Goal: Entertainment & Leisure: Browse casually

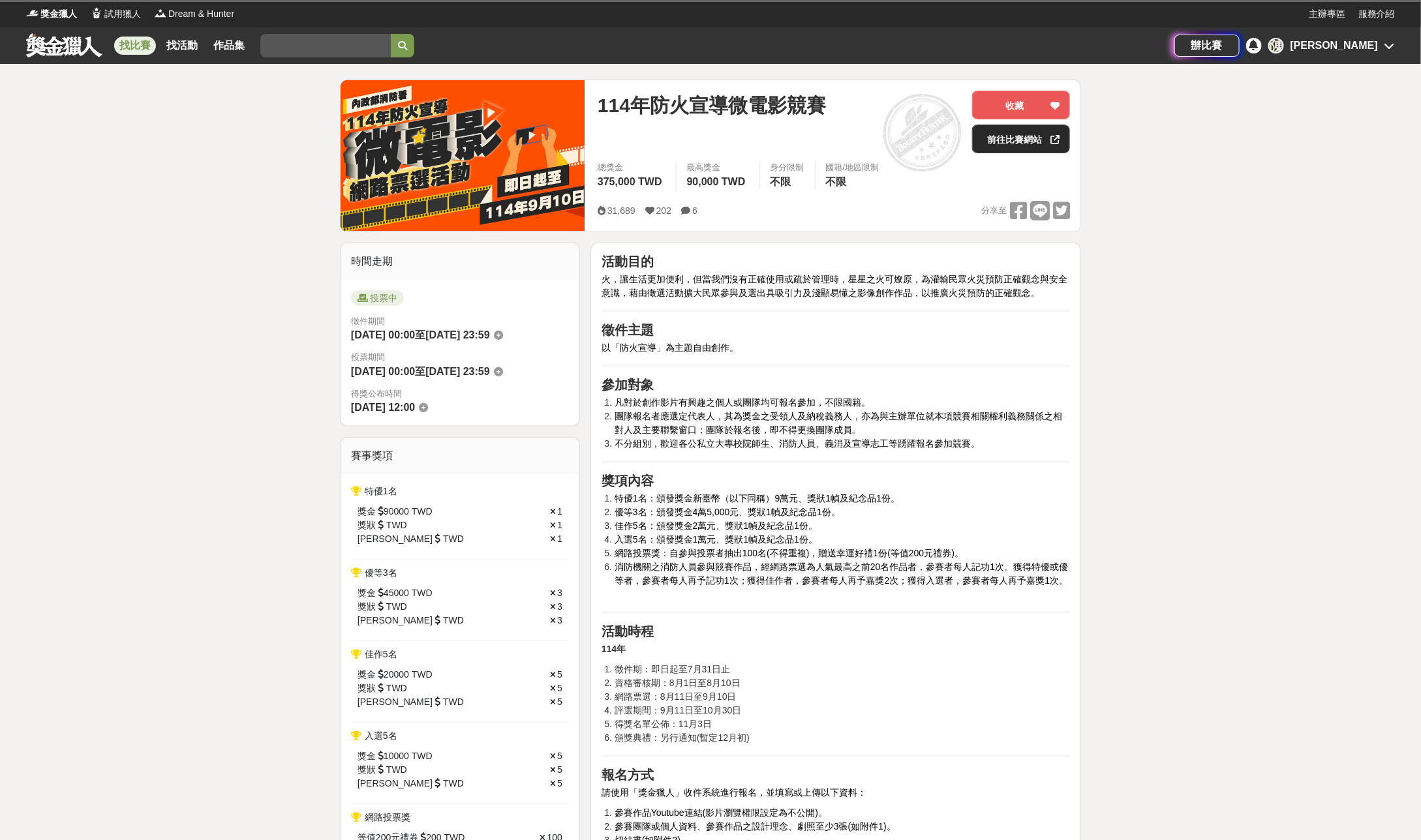
click at [1009, 133] on link "前往比賽網站" at bounding box center [1020, 139] width 98 height 29
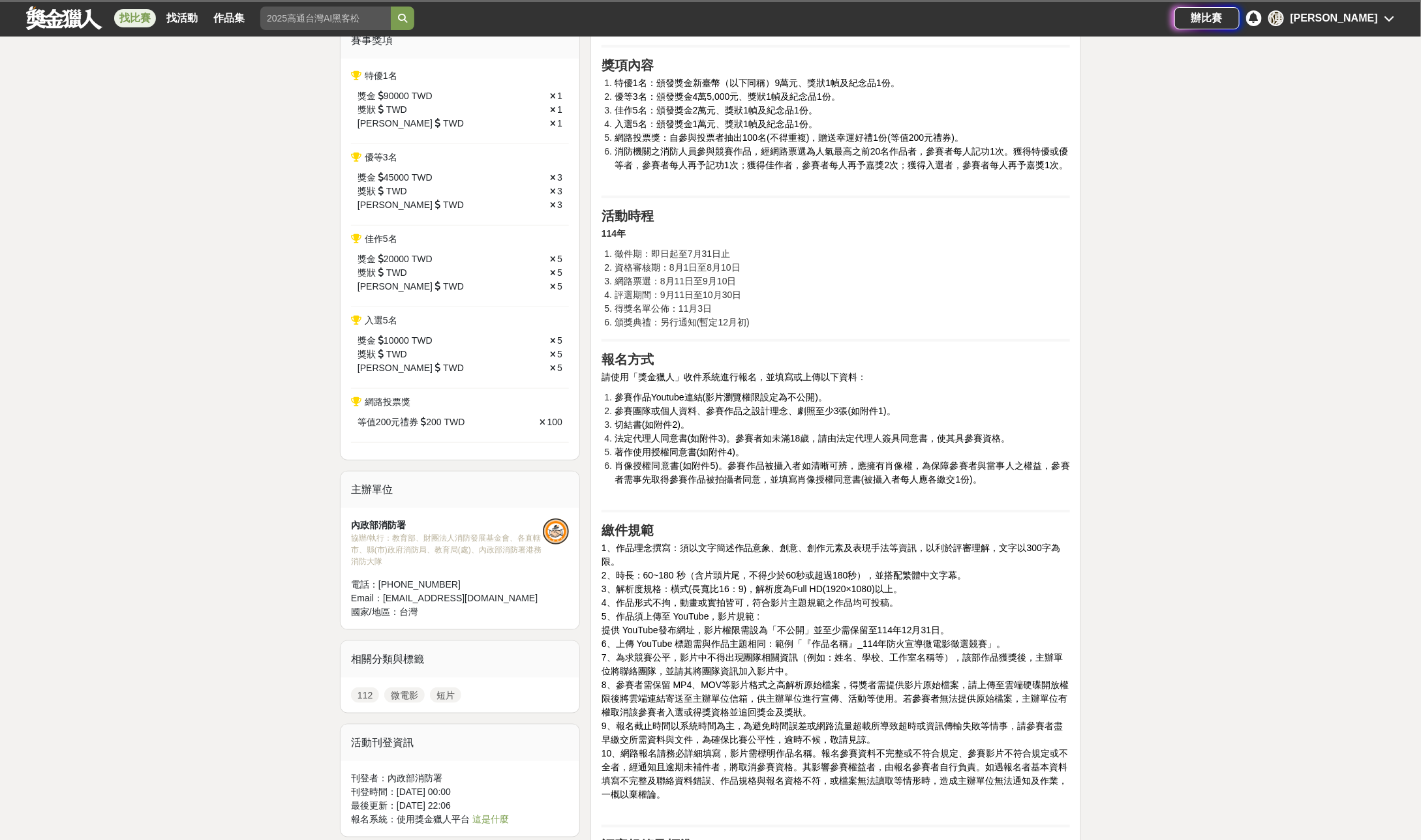
scroll to position [434, 0]
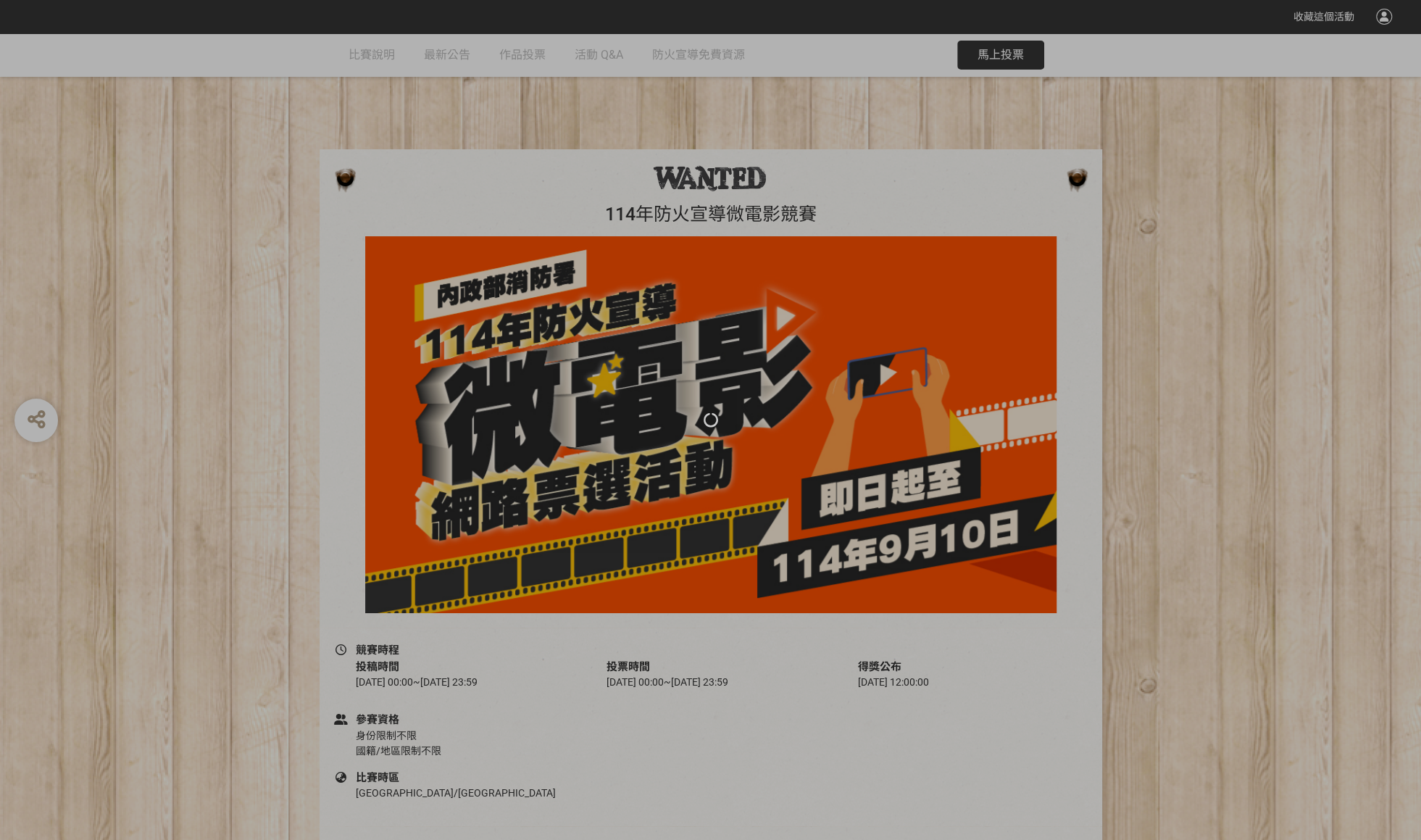
click at [521, 60] on div at bounding box center [710, 420] width 1421 height 840
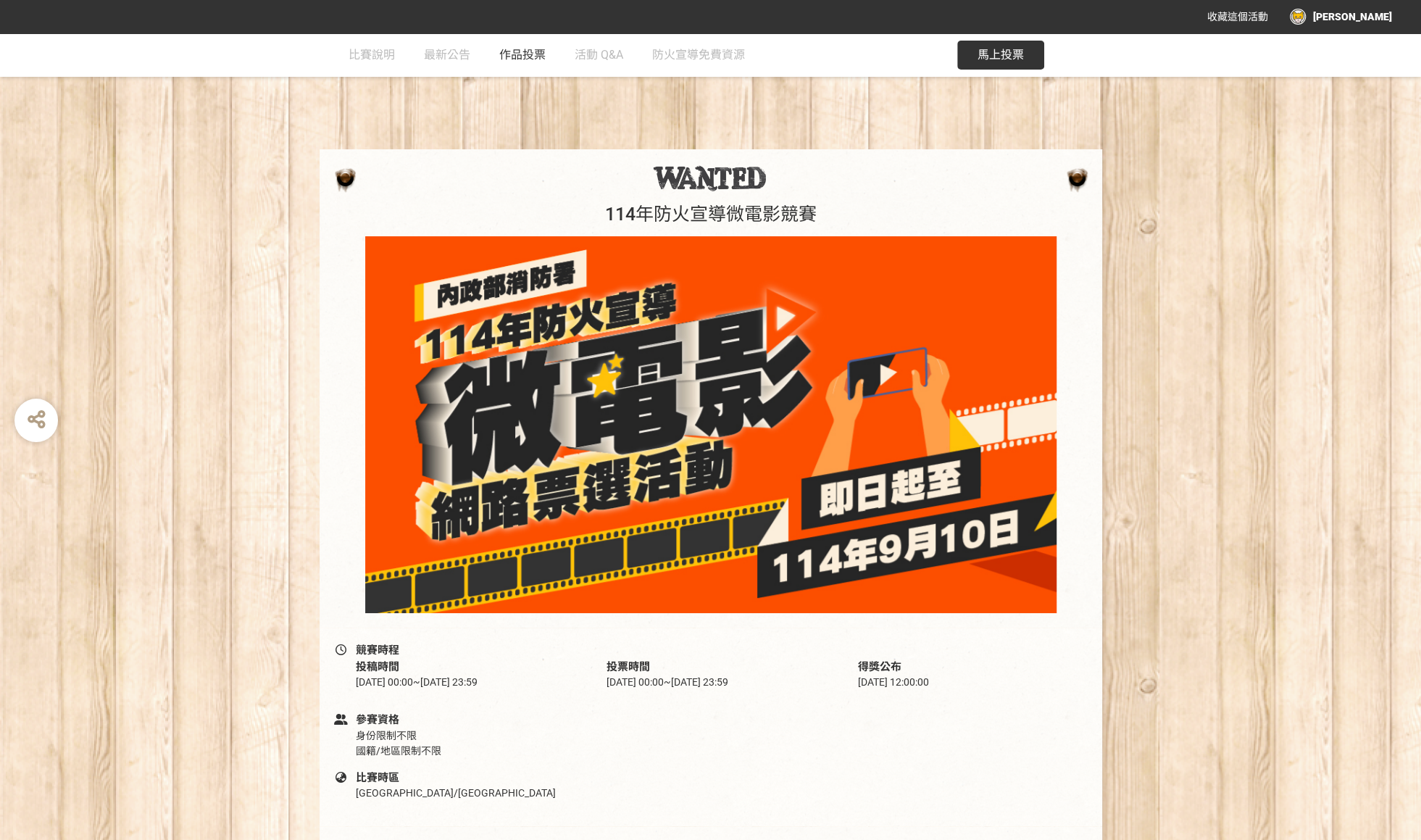
click at [532, 56] on span "作品投票" at bounding box center [522, 55] width 46 height 14
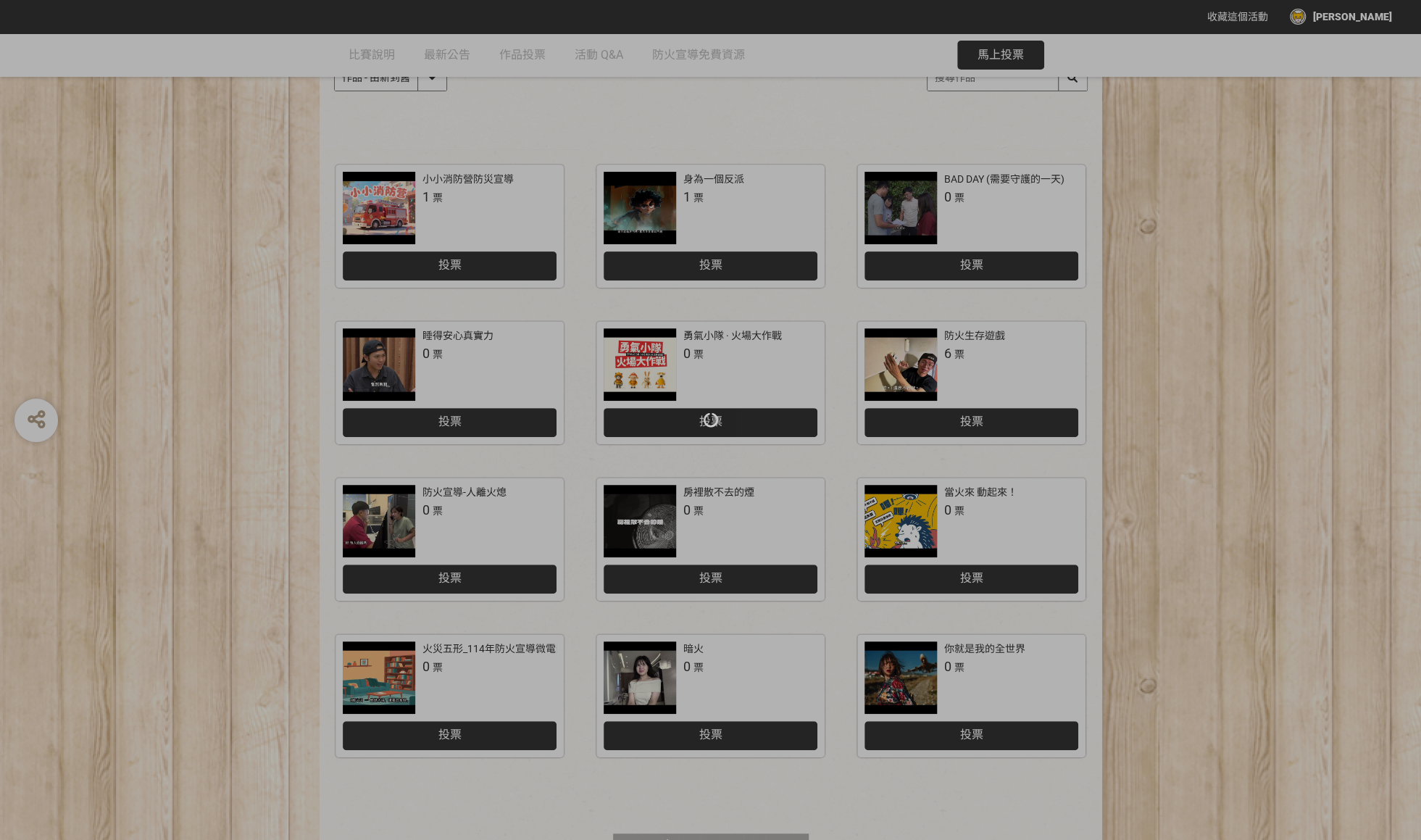
scroll to position [290, 0]
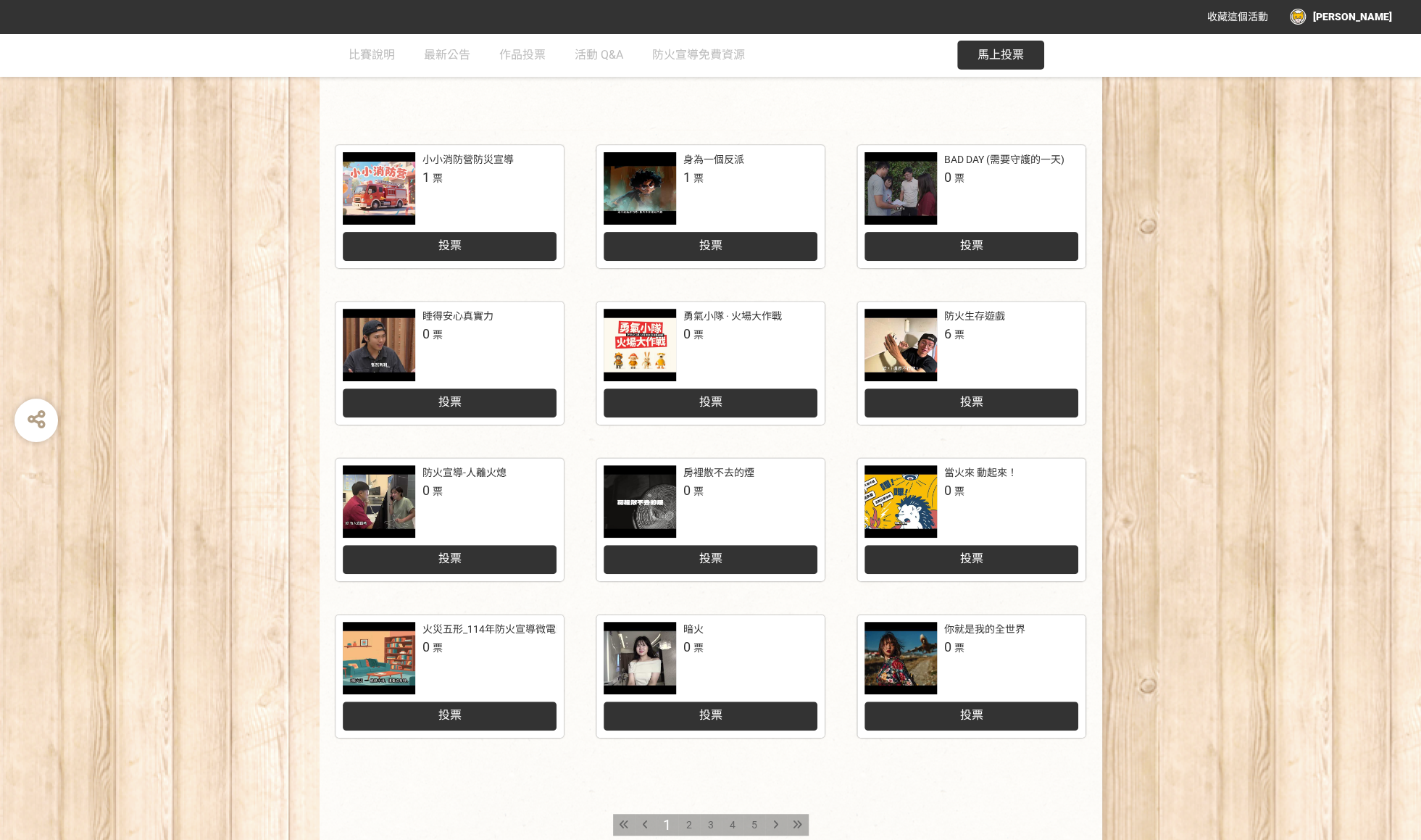
click at [687, 820] on span "2" at bounding box center [689, 824] width 6 height 12
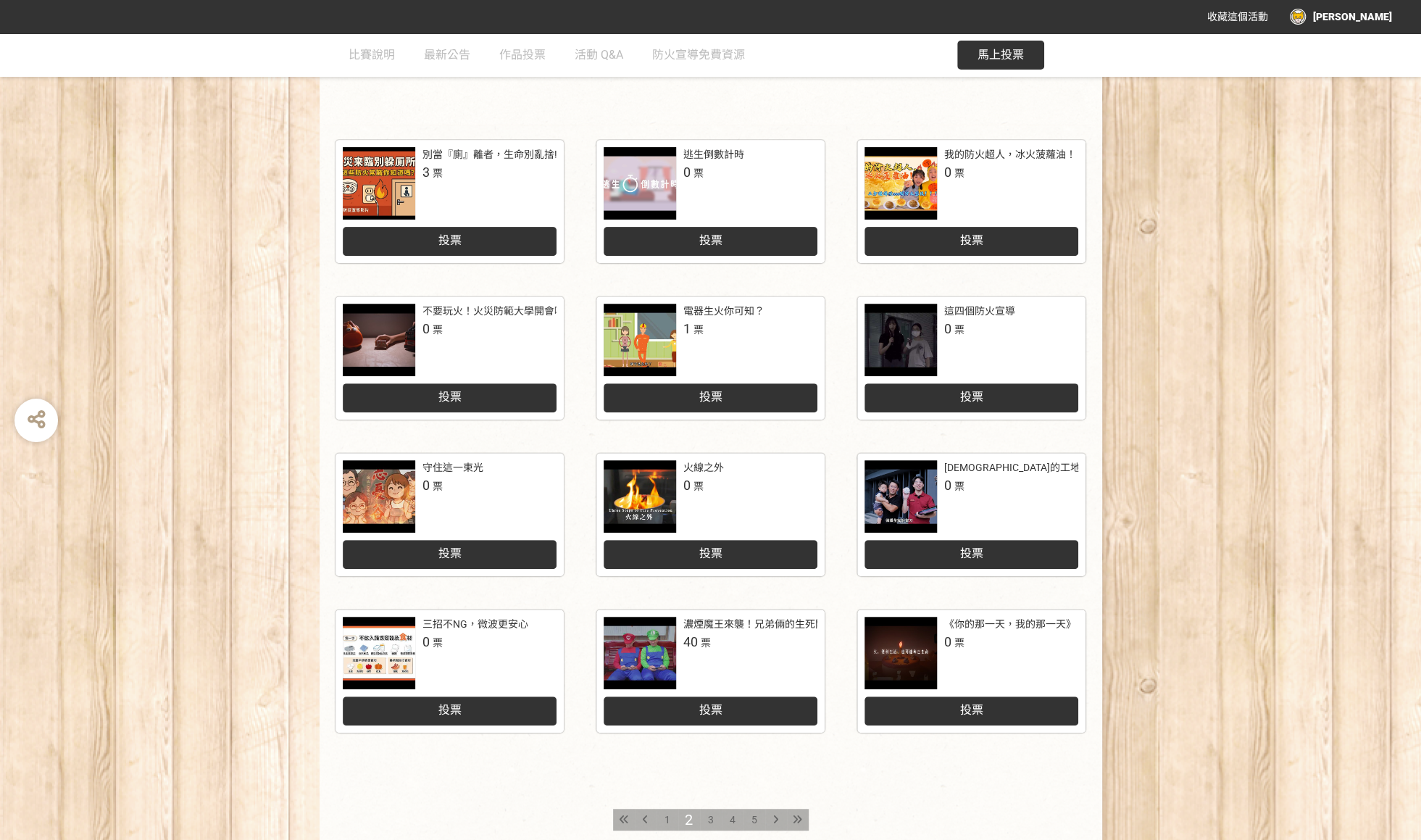
scroll to position [420, 0]
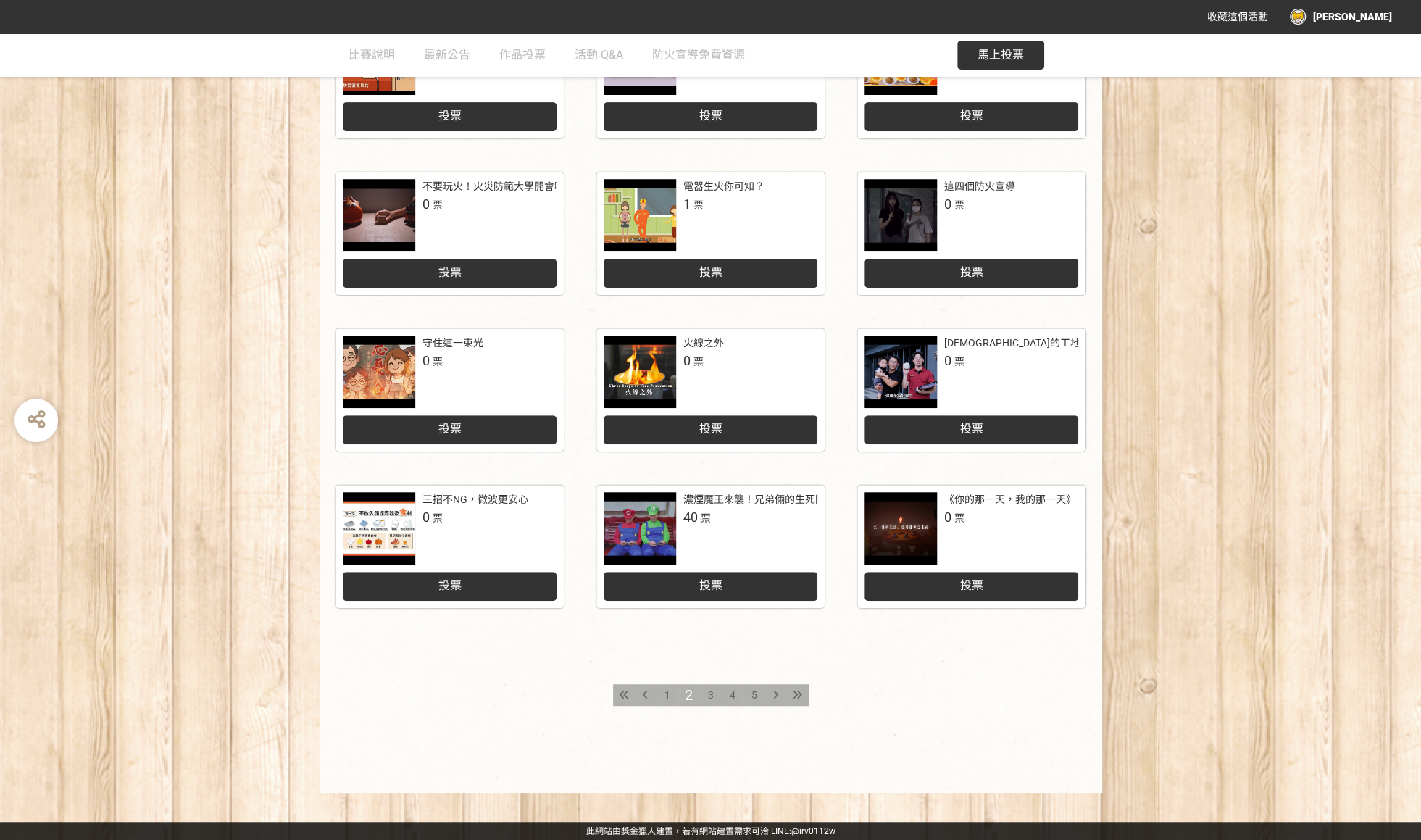
click at [701, 695] on div "3" at bounding box center [711, 695] width 22 height 22
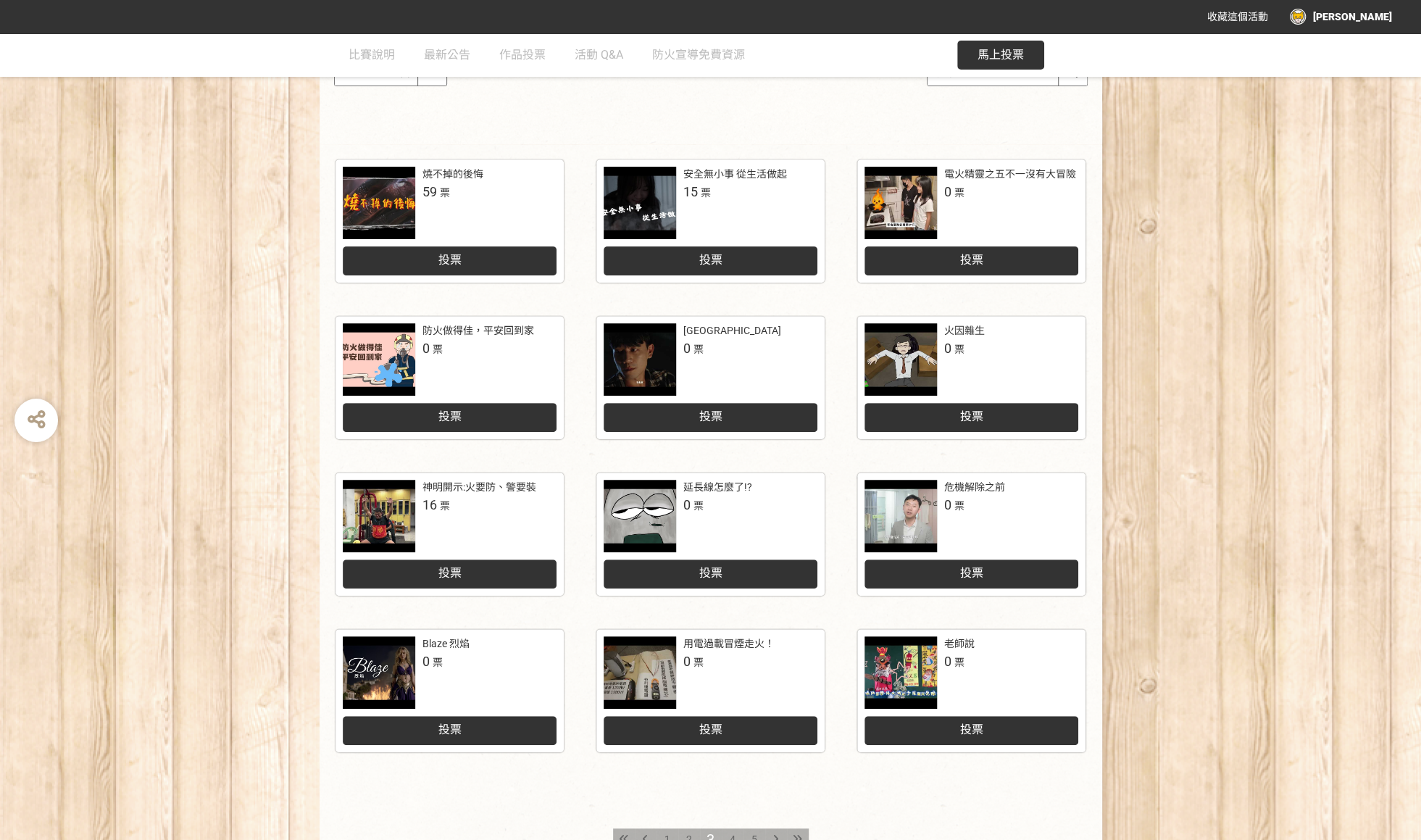
scroll to position [290, 0]
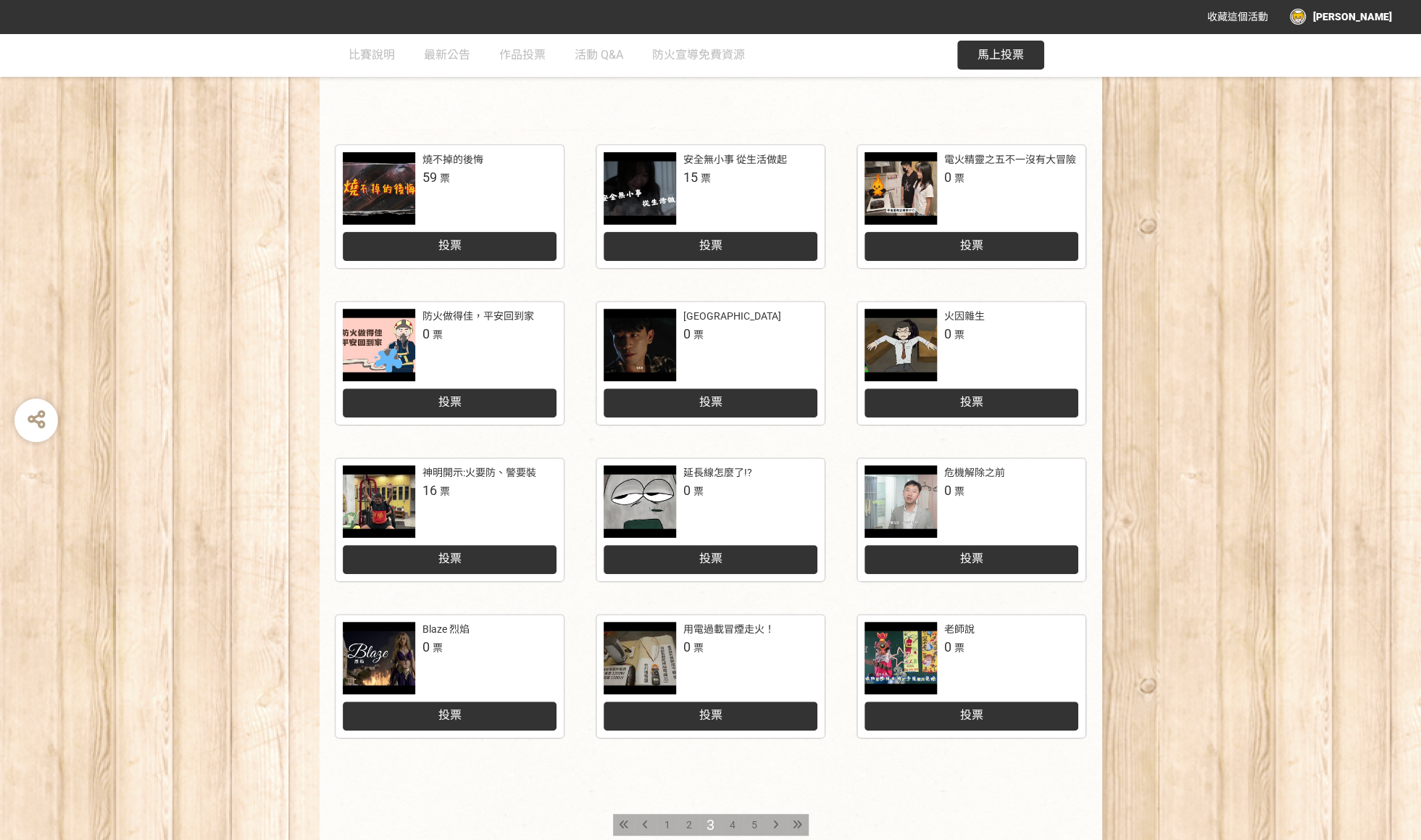
click at [726, 817] on div "4" at bounding box center [733, 824] width 22 height 22
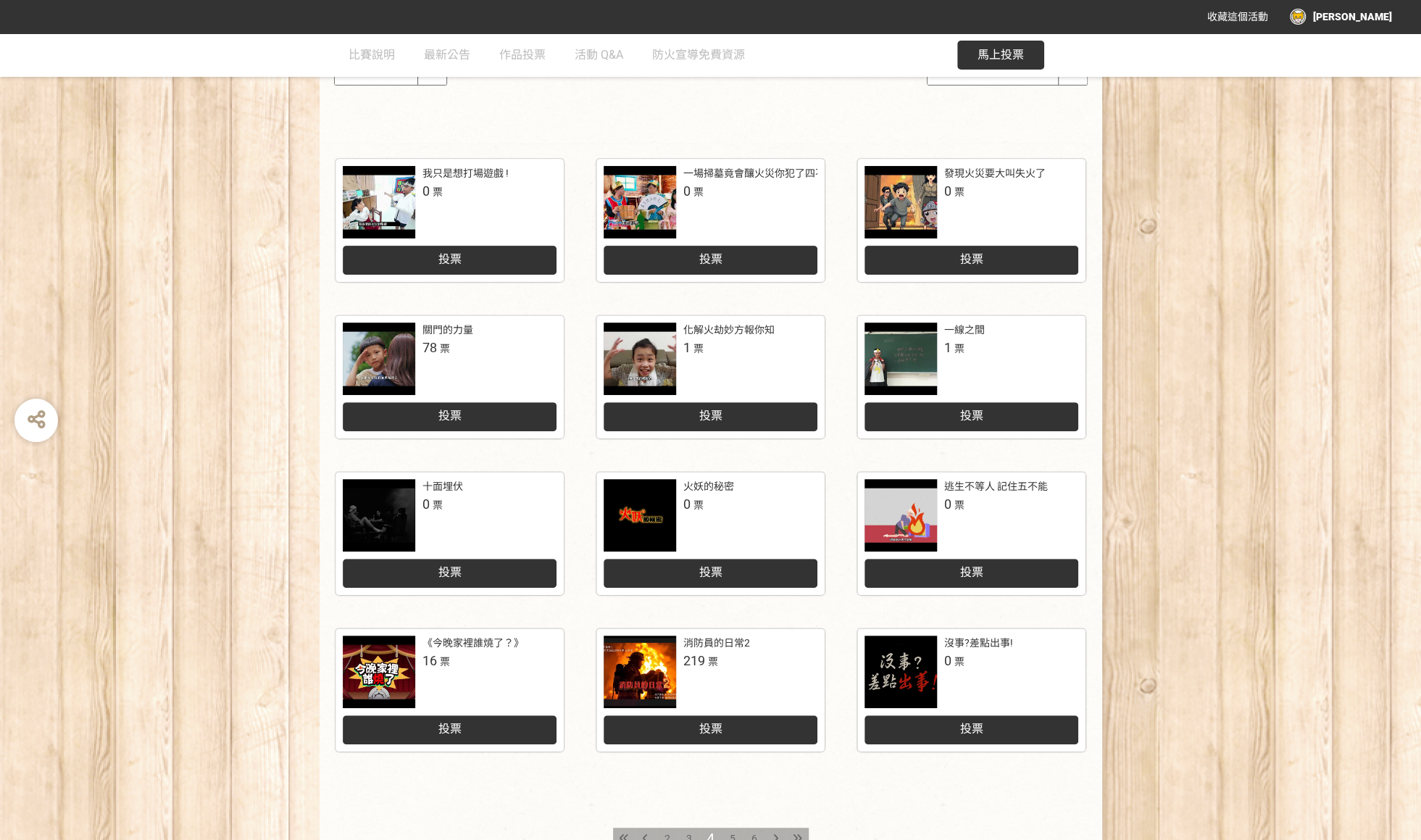
scroll to position [363, 0]
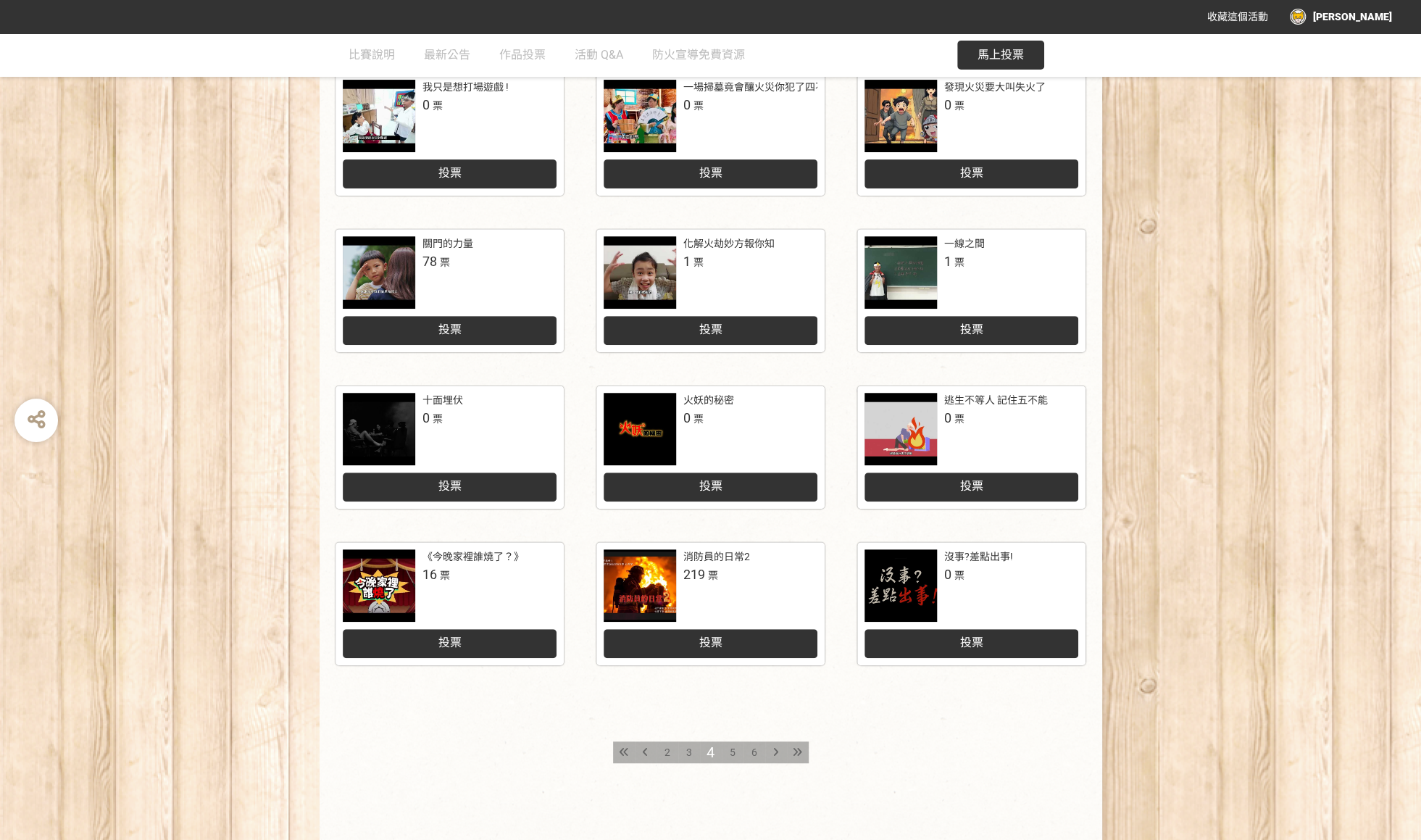
click at [736, 751] on div "5" at bounding box center [733, 752] width 22 height 22
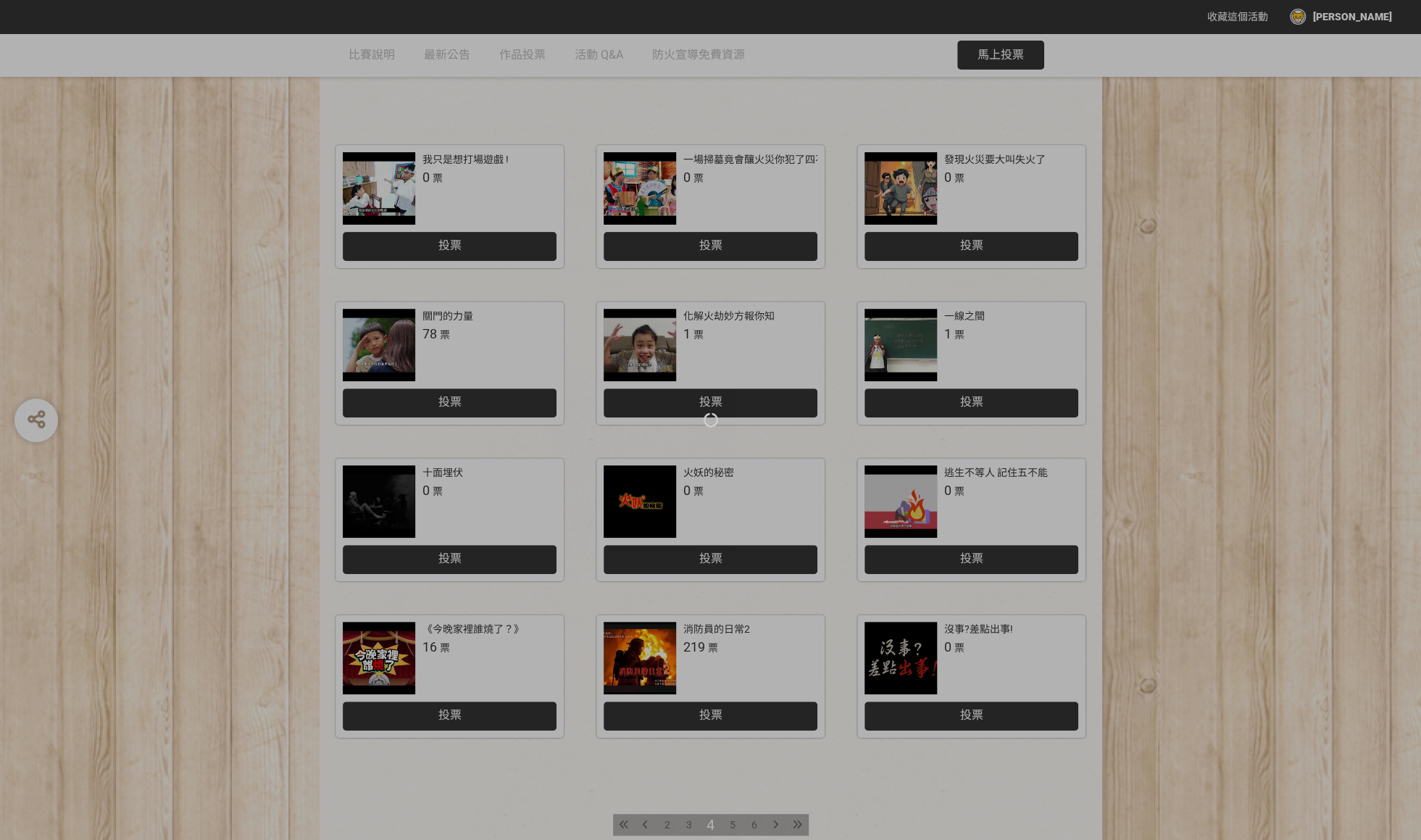
scroll to position [363, 0]
